Goal: Check status: Check status

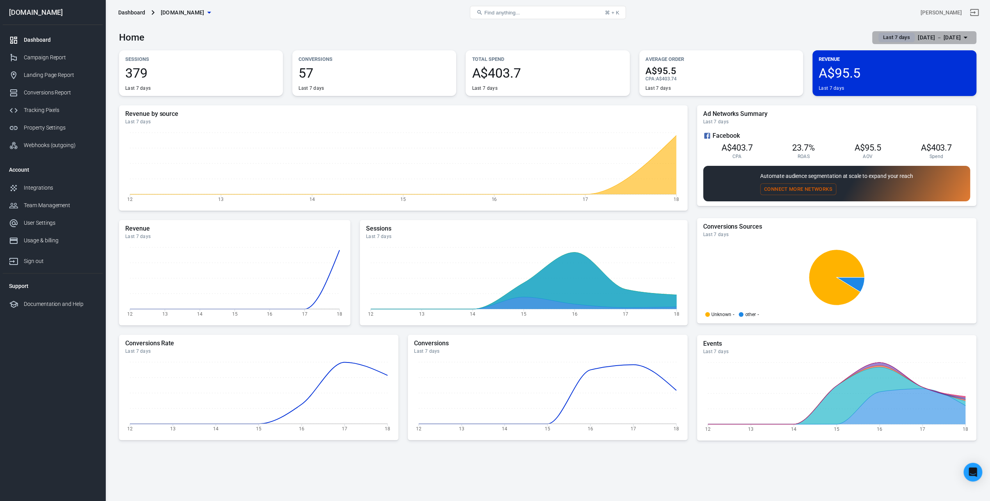
click at [959, 37] on div "[DATE] － [DATE]" at bounding box center [939, 38] width 43 height 10
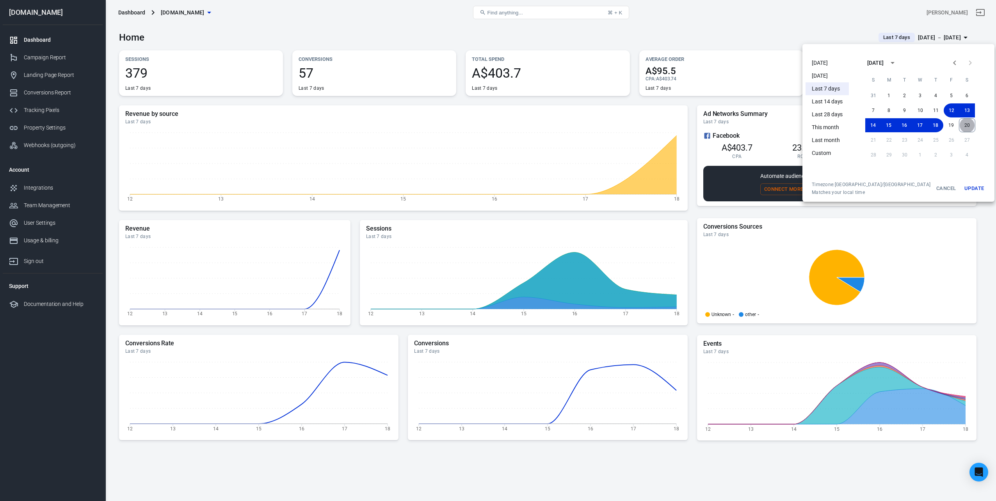
click at [959, 122] on button "20" at bounding box center [967, 125] width 16 height 14
click at [945, 109] on button "12" at bounding box center [952, 110] width 16 height 14
click at [960, 123] on button "20" at bounding box center [967, 125] width 16 height 14
click at [959, 109] on button "13" at bounding box center [967, 110] width 16 height 14
click at [959, 123] on button "20" at bounding box center [967, 125] width 16 height 14
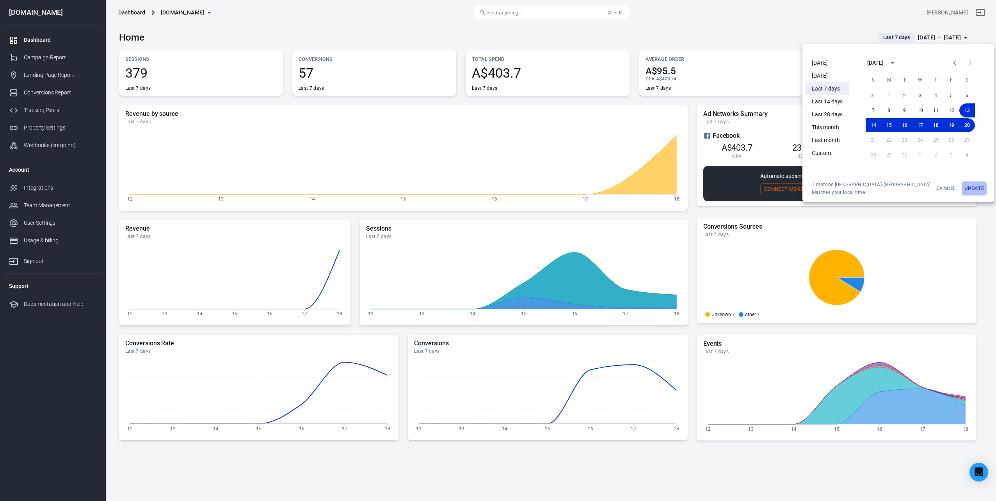
click at [962, 192] on button "Update" at bounding box center [974, 188] width 25 height 14
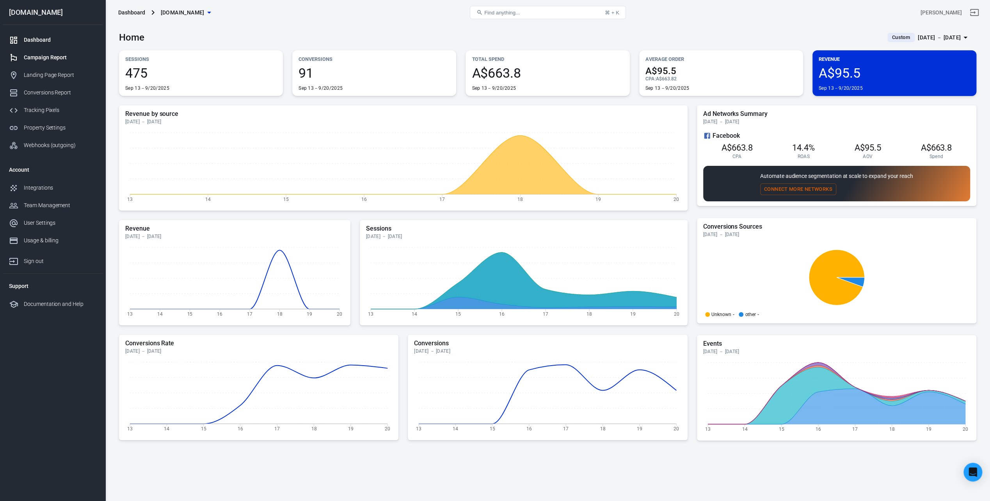
click at [51, 60] on div "Campaign Report" at bounding box center [60, 57] width 73 height 8
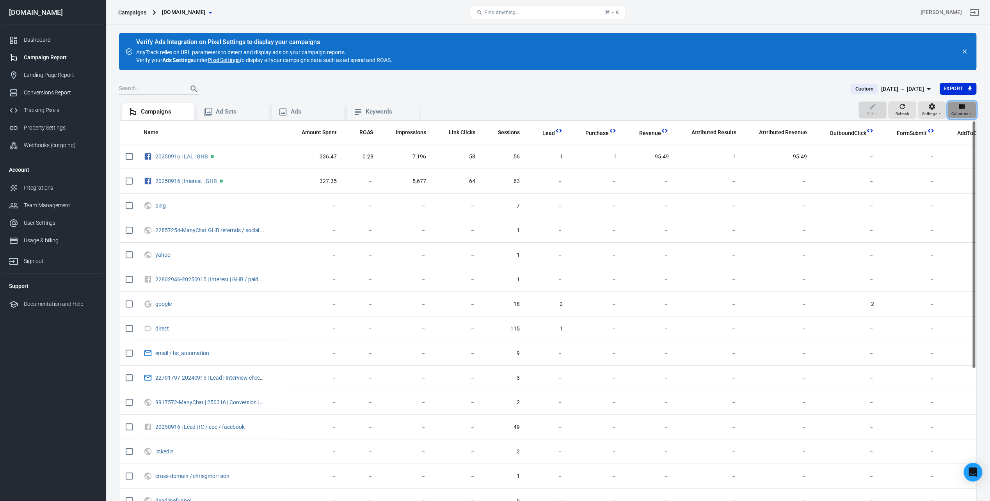
click at [953, 110] on div "Columns" at bounding box center [962, 110] width 22 height 15
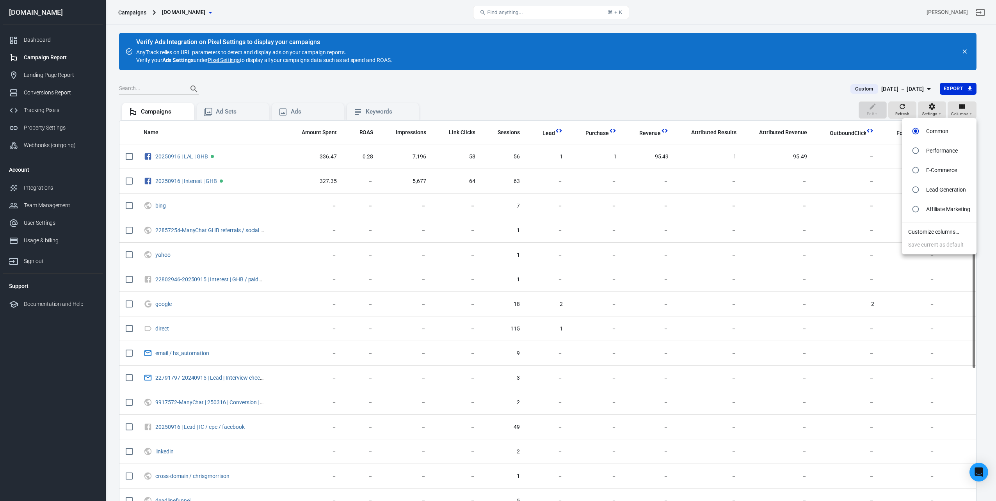
click at [937, 110] on div at bounding box center [498, 250] width 996 height 501
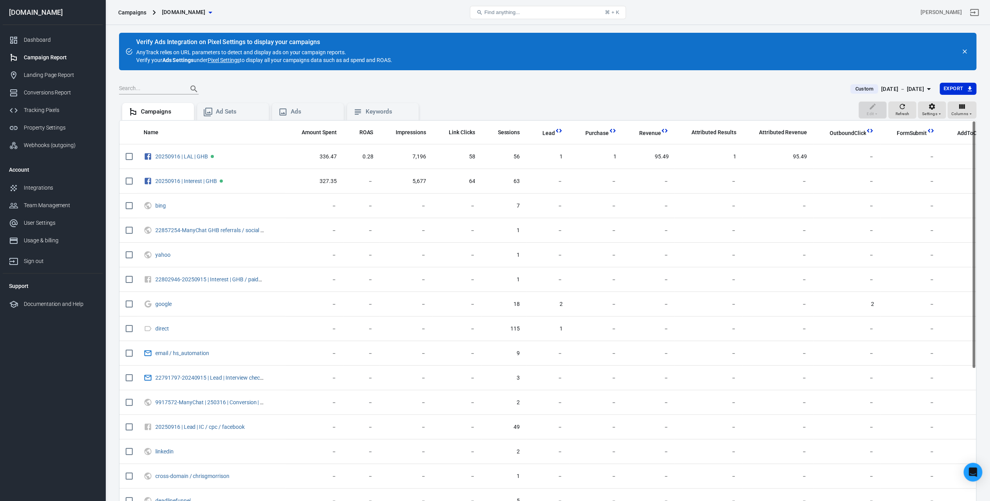
click at [980, 112] on div "Verify Ads Integration on Pixel Settings to display your campaigns AnyTrack rel…" at bounding box center [547, 299] width 885 height 549
click at [968, 113] on div "Columns" at bounding box center [962, 113] width 22 height 7
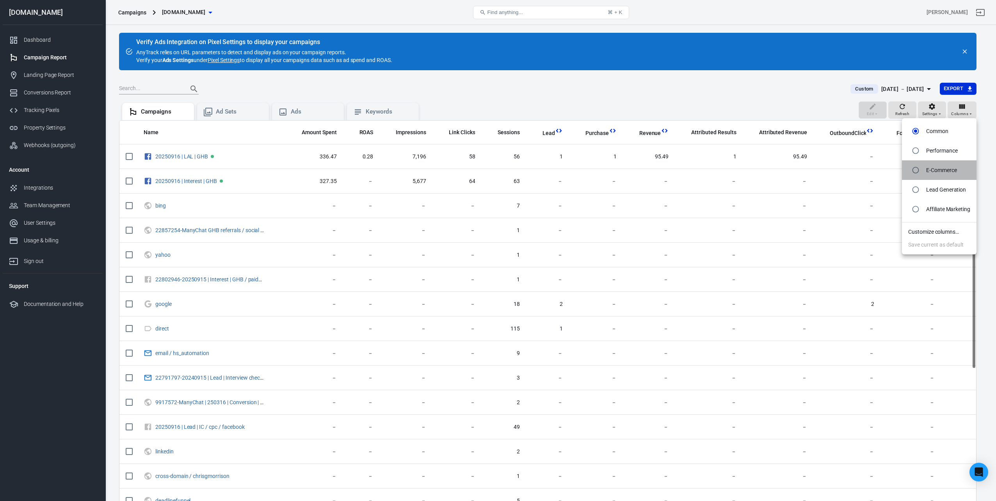
drag, startPoint x: 945, startPoint y: 171, endPoint x: 951, endPoint y: 160, distance: 12.6
click at [945, 171] on p "E-Commerce" at bounding box center [941, 170] width 31 height 8
radio input "false"
radio input "true"
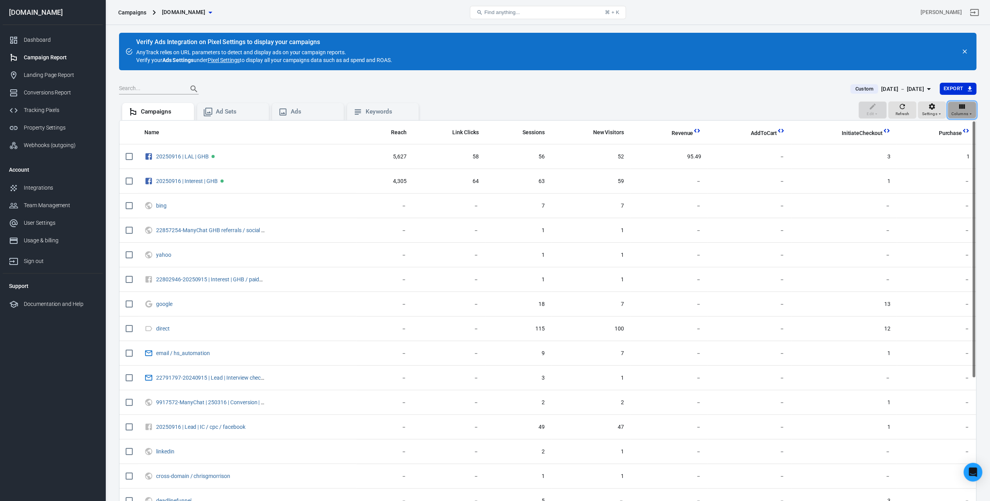
click at [963, 109] on icon "button" at bounding box center [962, 107] width 8 height 8
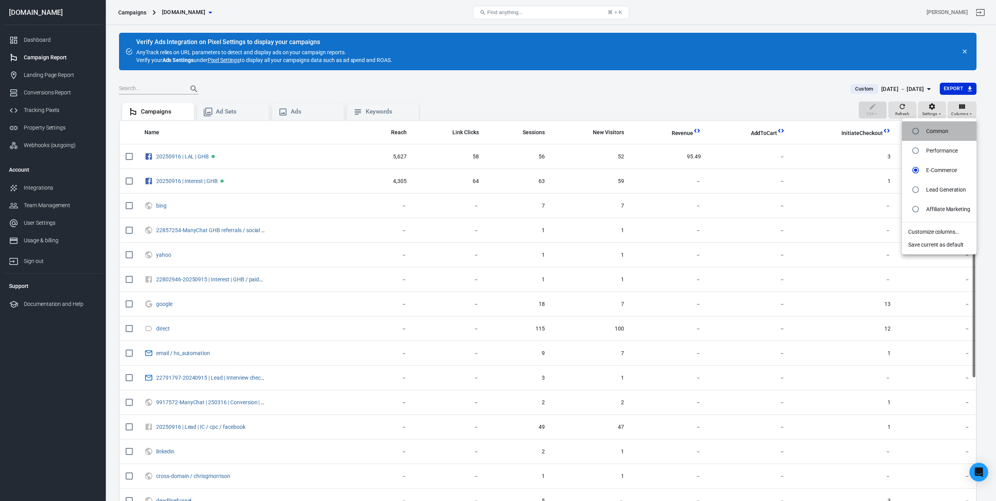
click at [957, 135] on li "Common" at bounding box center [939, 131] width 75 height 20
radio input "true"
radio input "false"
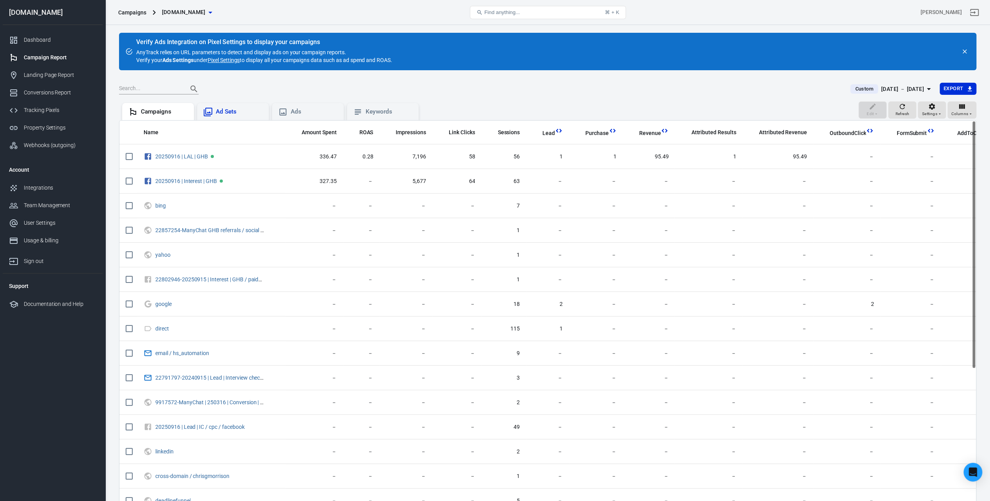
click at [256, 107] on div "Ad Sets" at bounding box center [232, 111] width 59 height 9
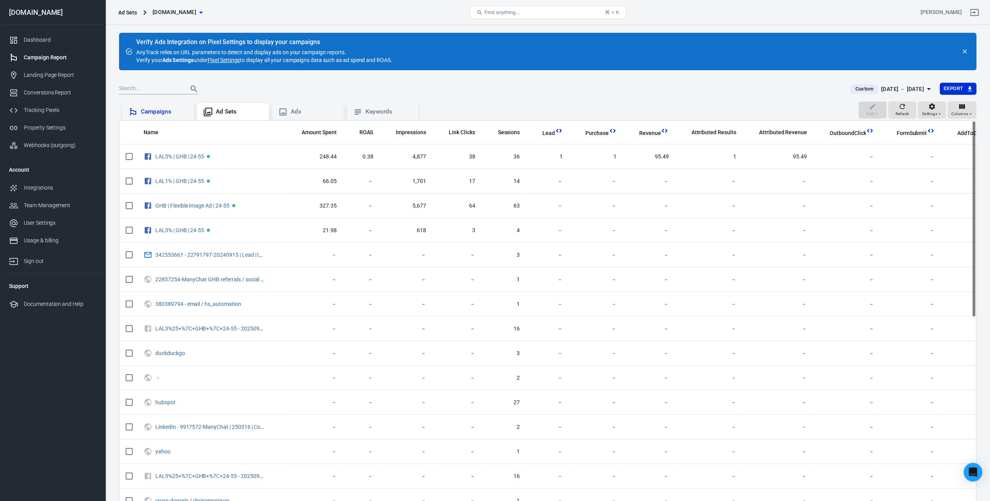
click at [168, 109] on div "Campaigns" at bounding box center [164, 112] width 47 height 8
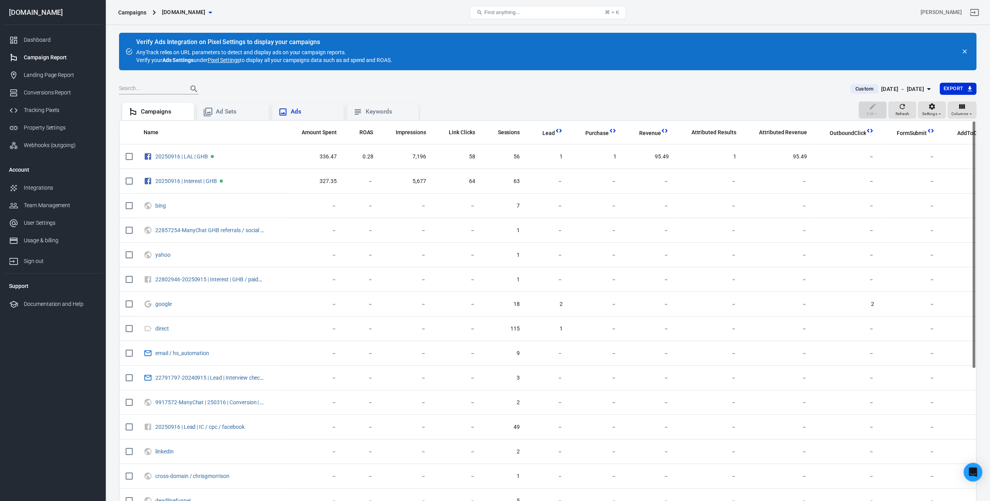
click at [324, 105] on div "Ads" at bounding box center [308, 111] width 72 height 17
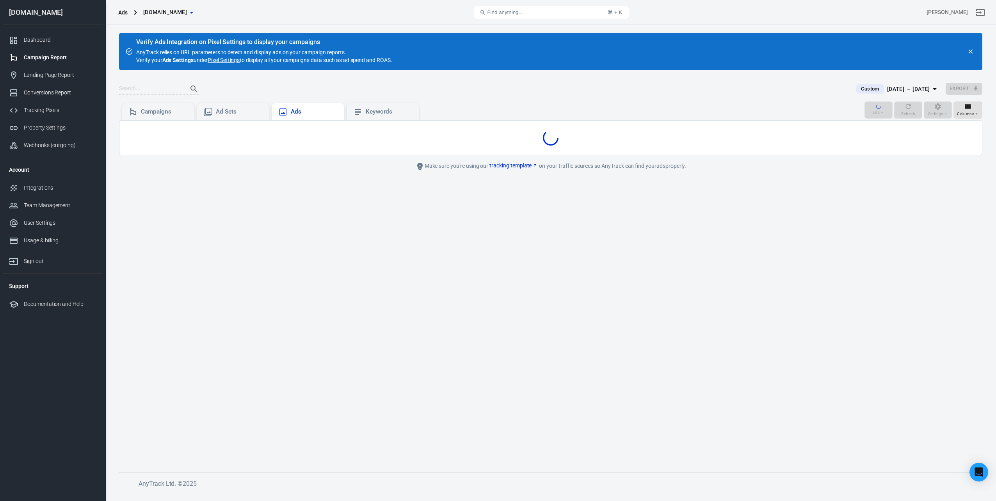
click at [322, 108] on div "Ads" at bounding box center [314, 112] width 47 height 8
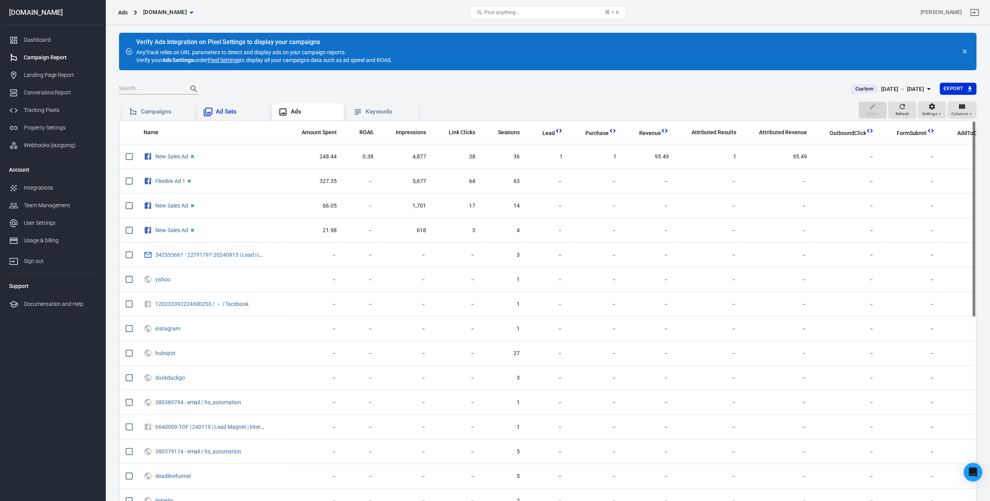
click at [245, 109] on div "Ad Sets" at bounding box center [239, 112] width 47 height 8
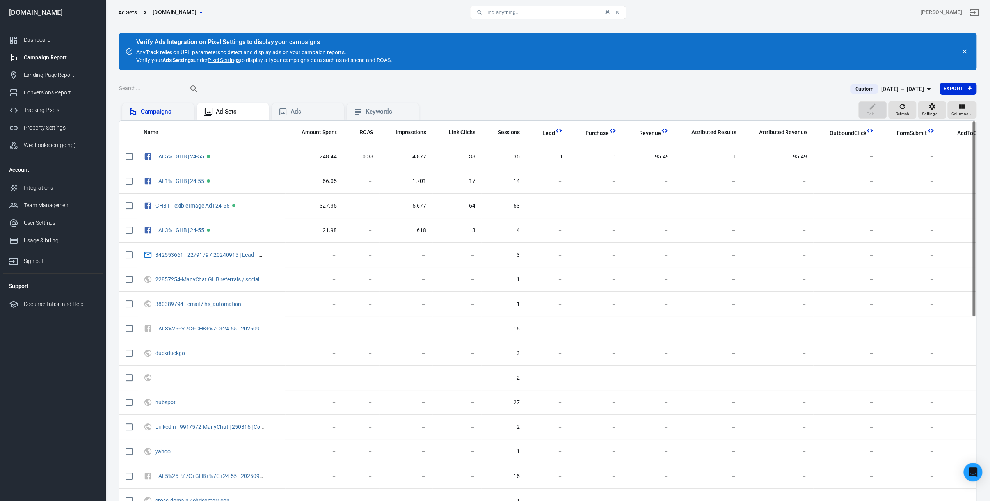
click at [165, 111] on div "Campaigns" at bounding box center [164, 112] width 47 height 8
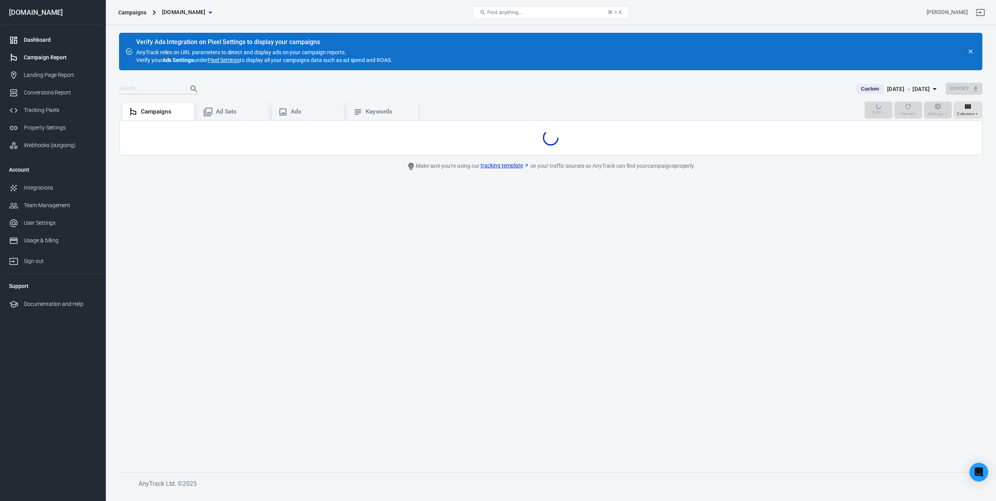
click at [61, 37] on div "Dashboard" at bounding box center [60, 40] width 73 height 8
